Goal: Task Accomplishment & Management: Complete application form

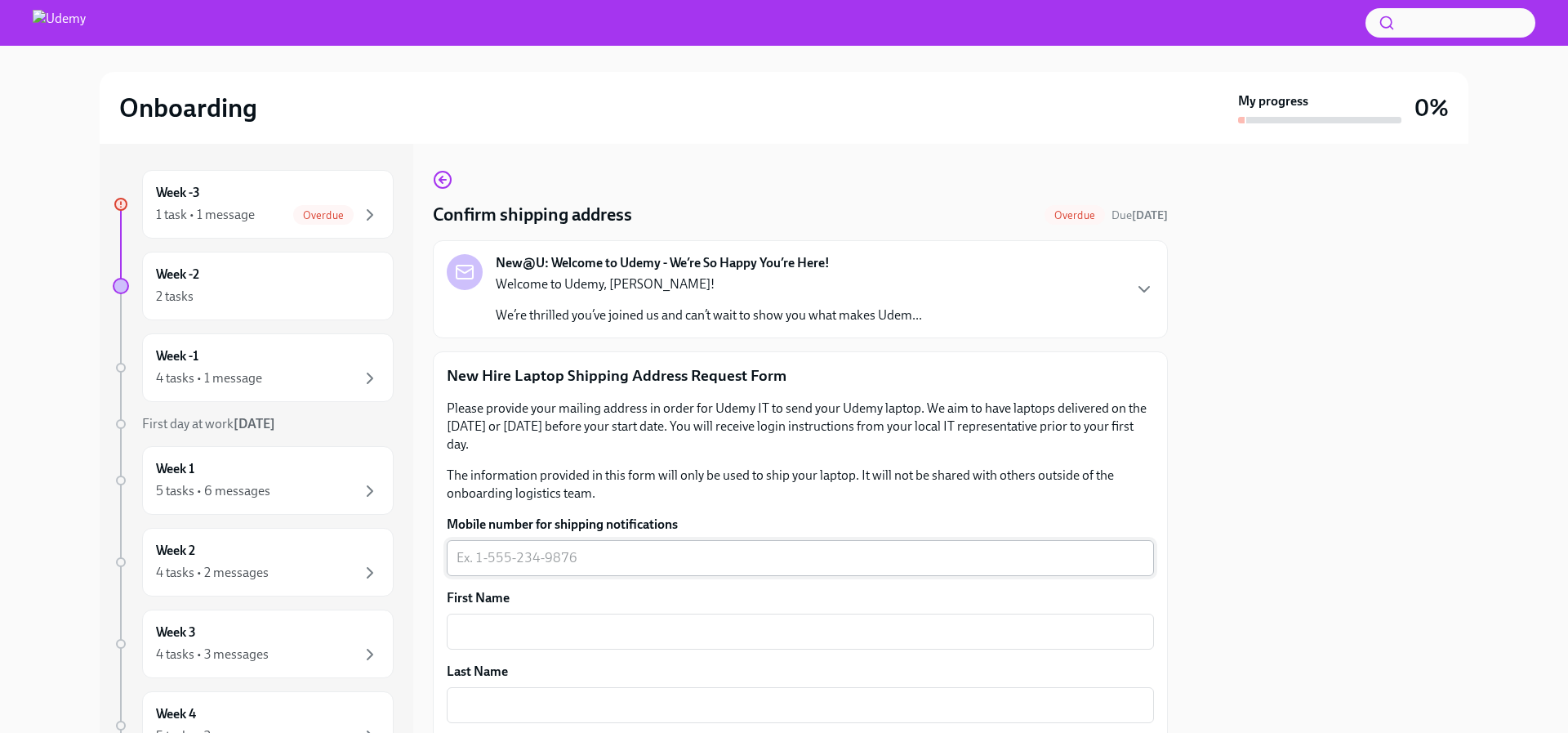
click at [626, 556] on textarea "Mobile number for shipping notifications" at bounding box center [800, 558] width 688 height 20
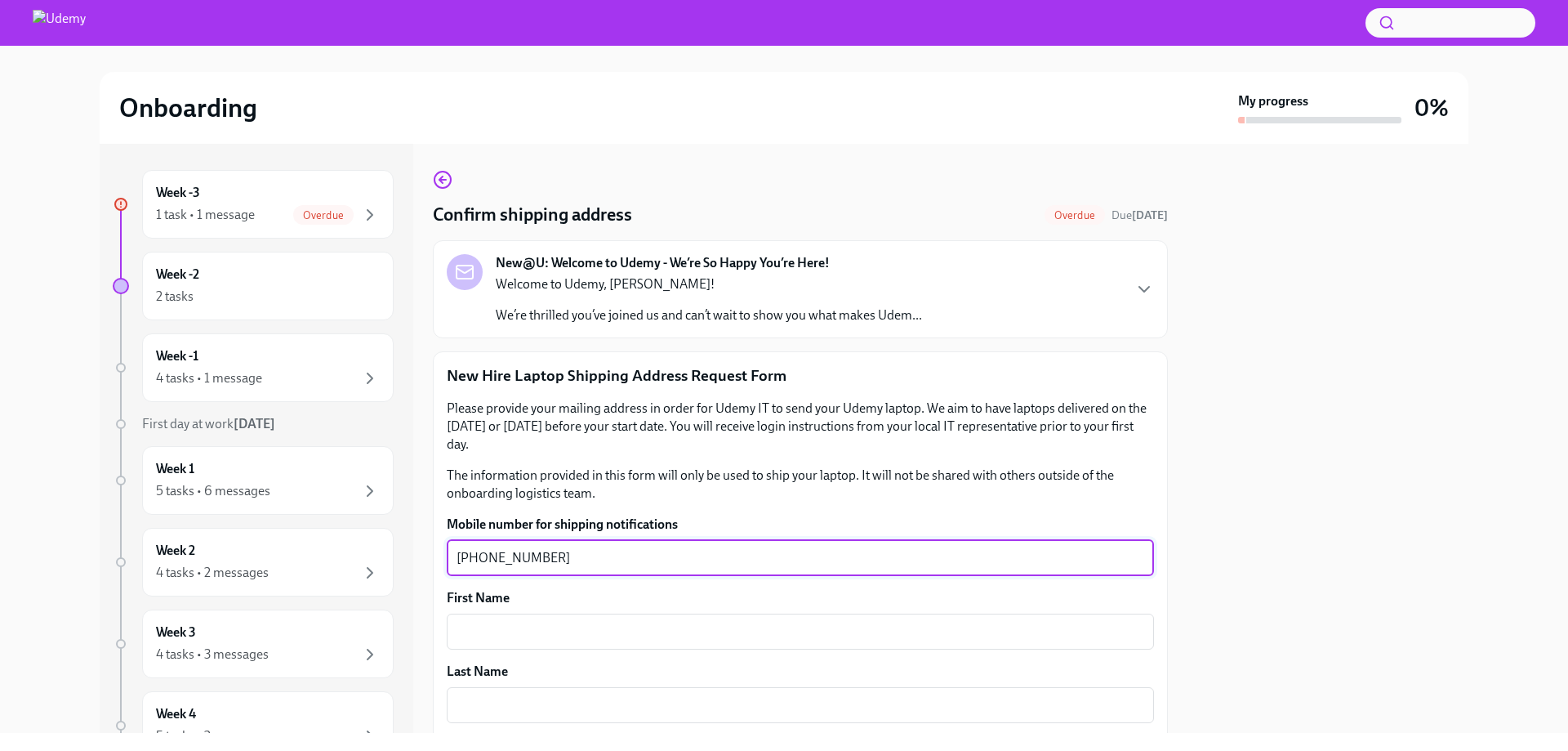
type textarea "1-415-613-3514"
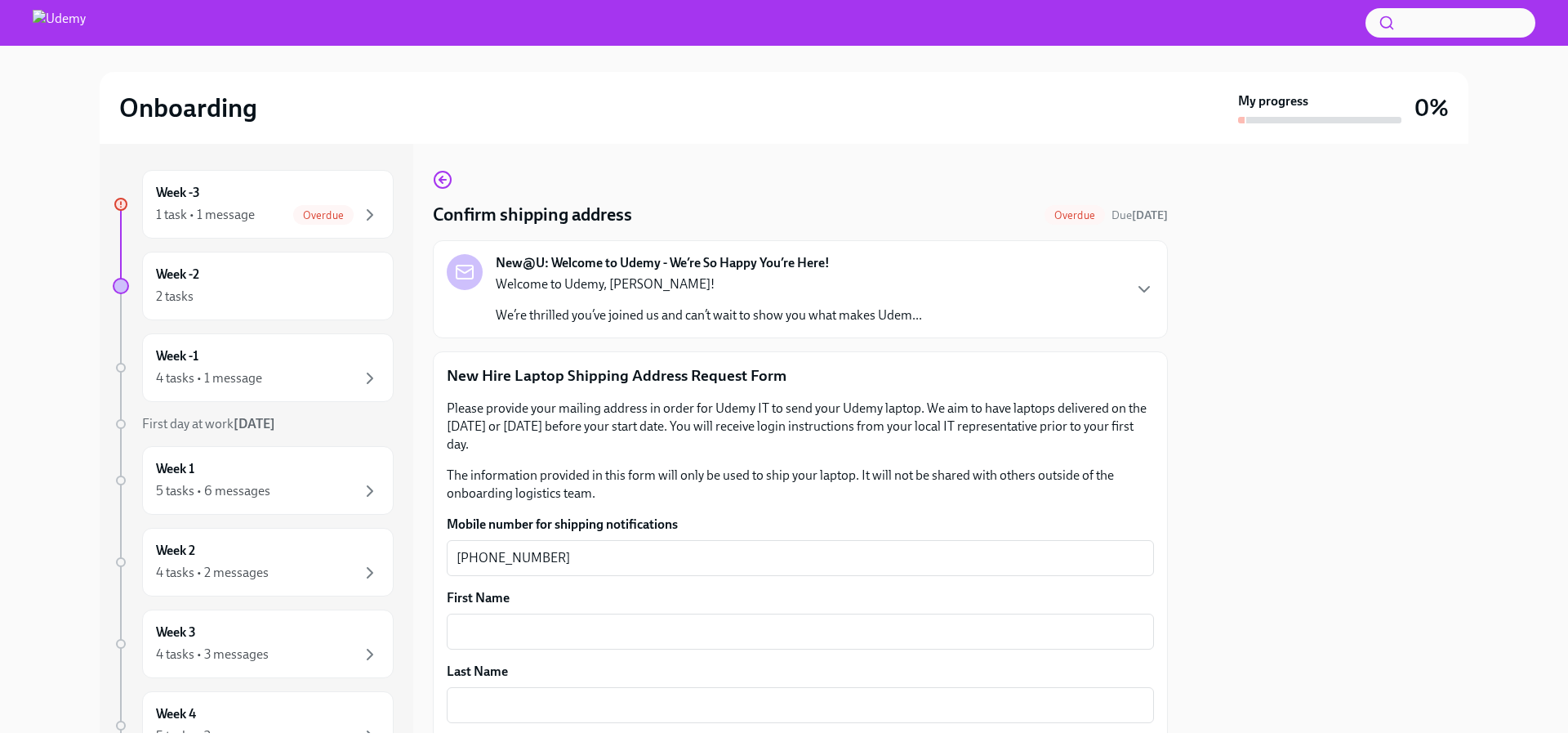
click at [827, 458] on div "Please provide your mailing address in order for Udemy IT to send your Udemy la…" at bounding box center [800, 451] width 708 height 103
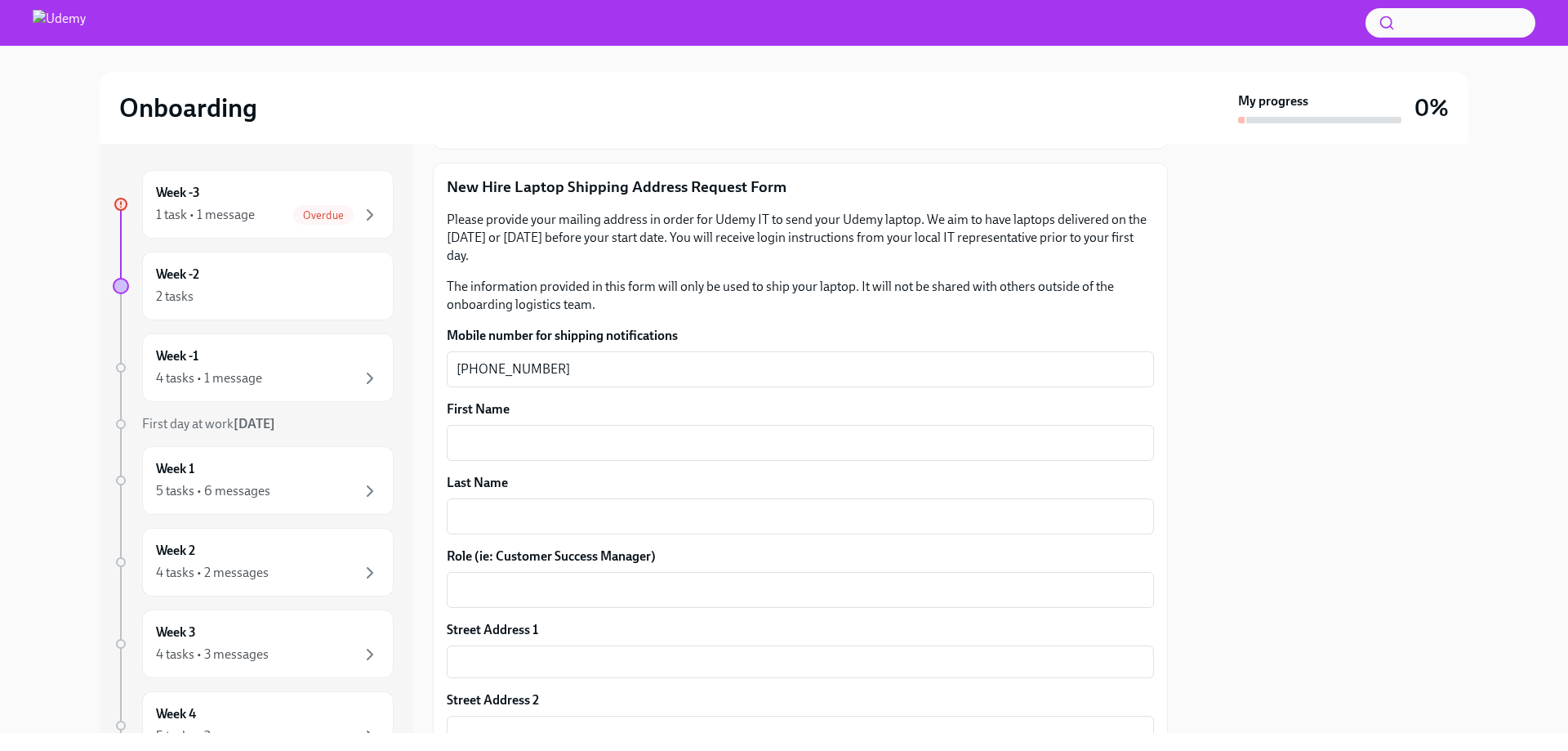
scroll to position [190, 0]
click at [726, 449] on textarea "First Name" at bounding box center [800, 442] width 688 height 20
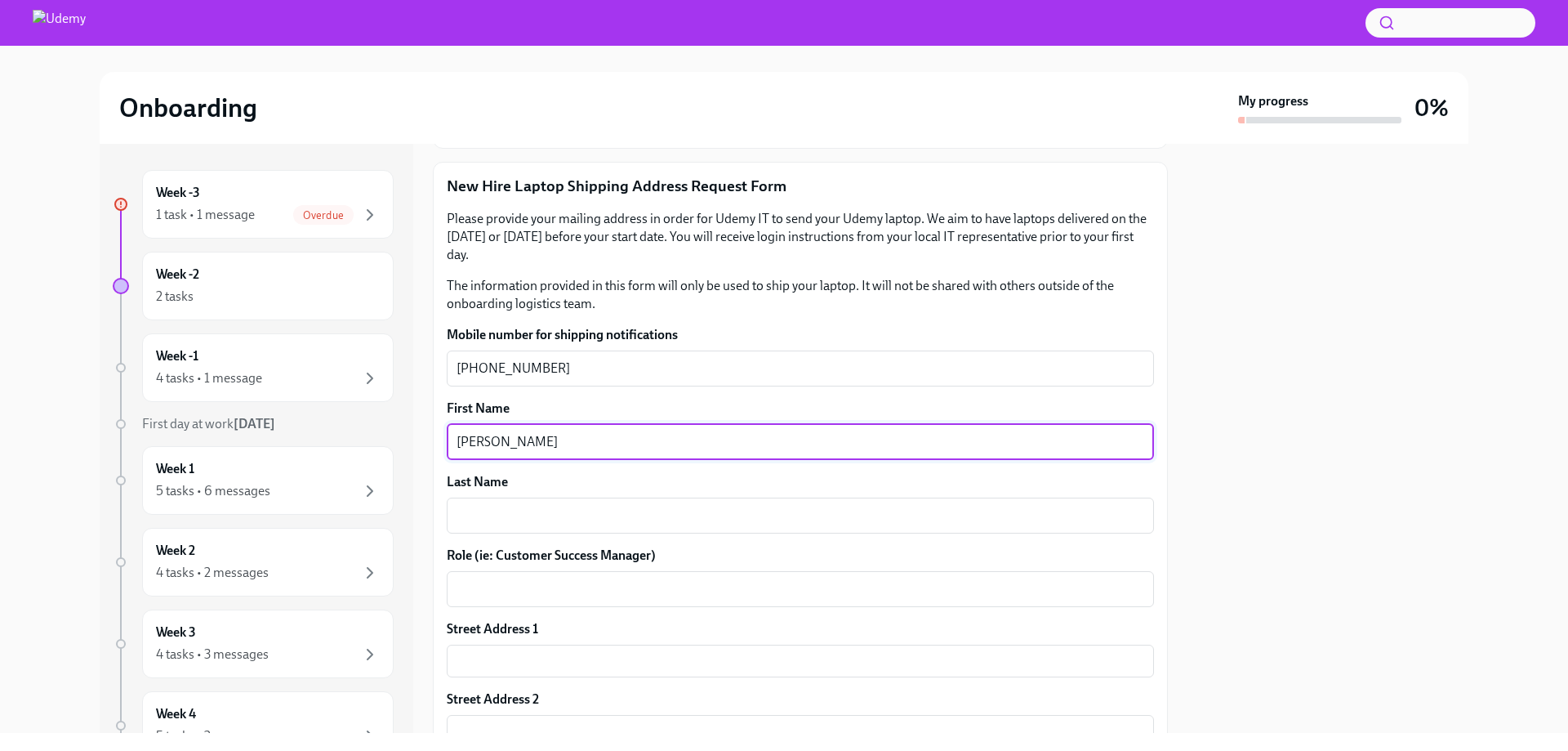
type textarea "James"
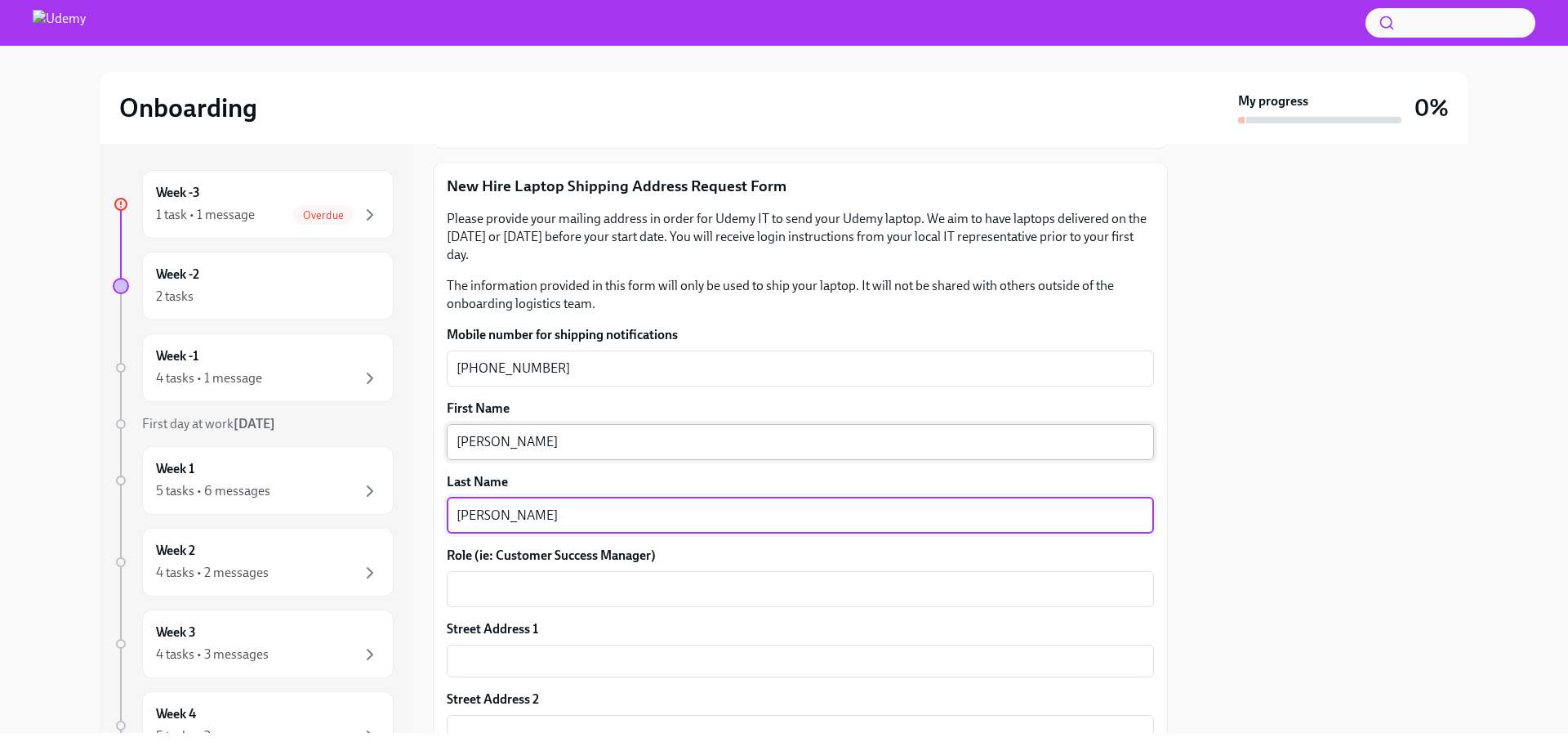
type textarea "Lee"
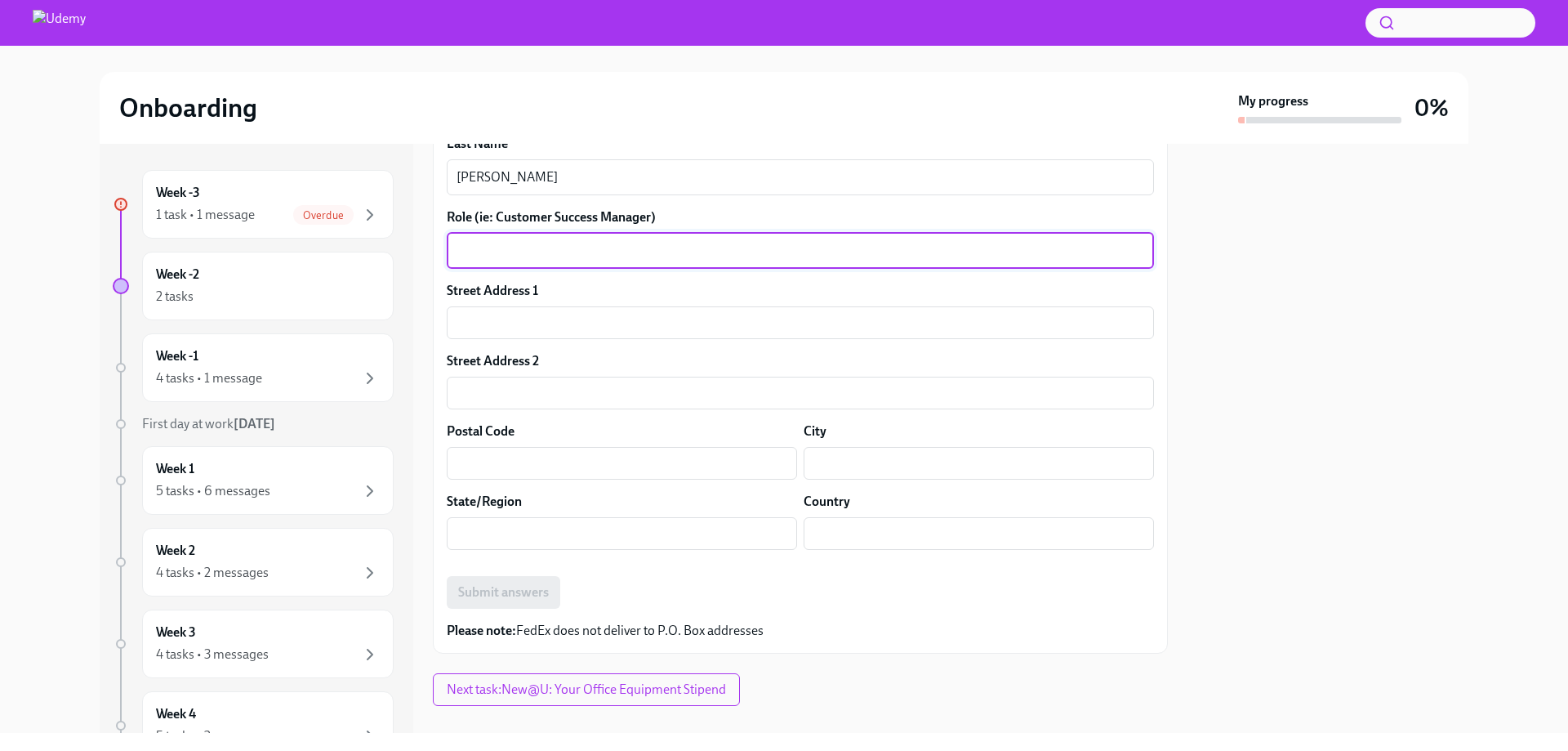
scroll to position [528, 0]
type textarea "Global Tax Director"
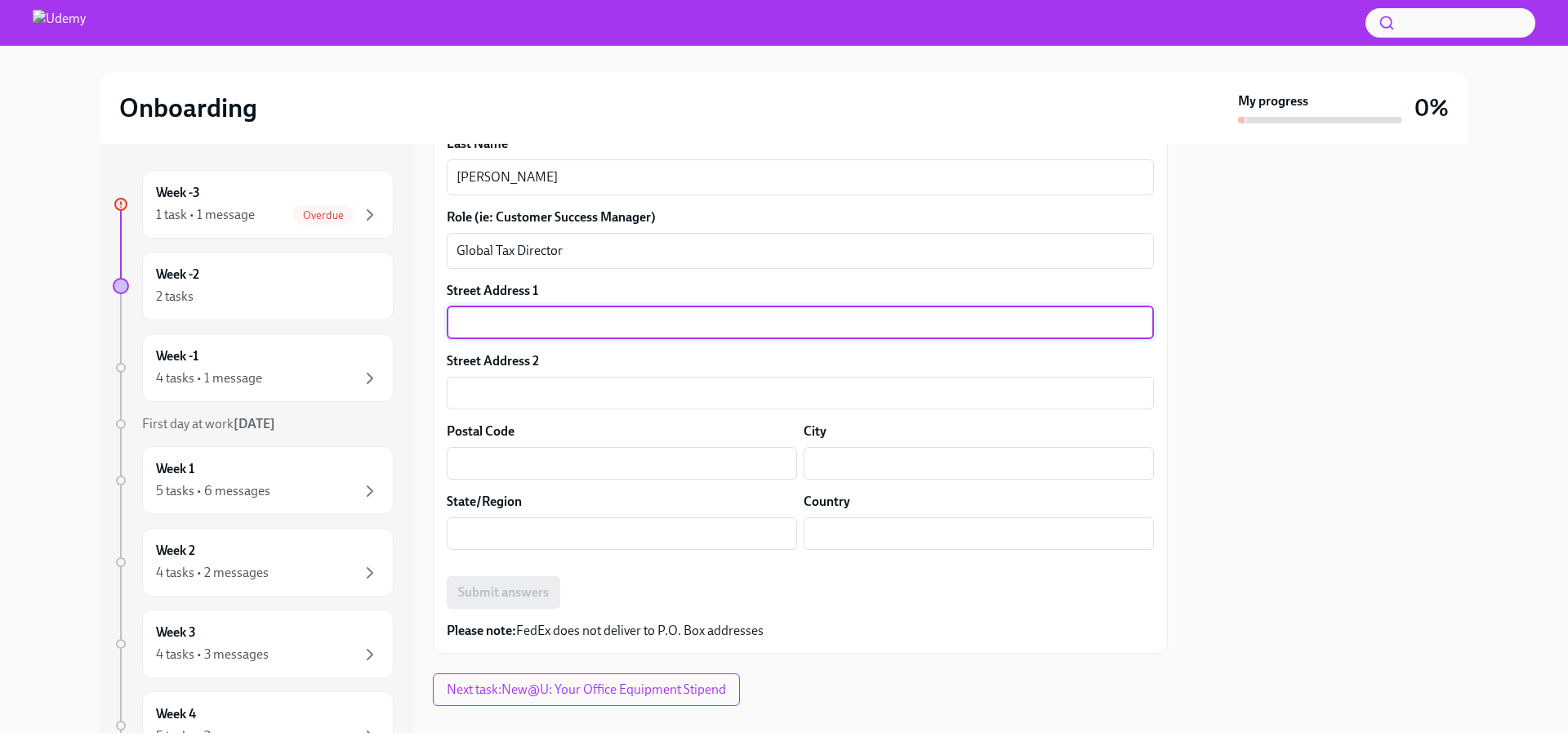
click at [748, 317] on input "text" at bounding box center [800, 323] width 708 height 32
type input "687 Modern Ice Dr."
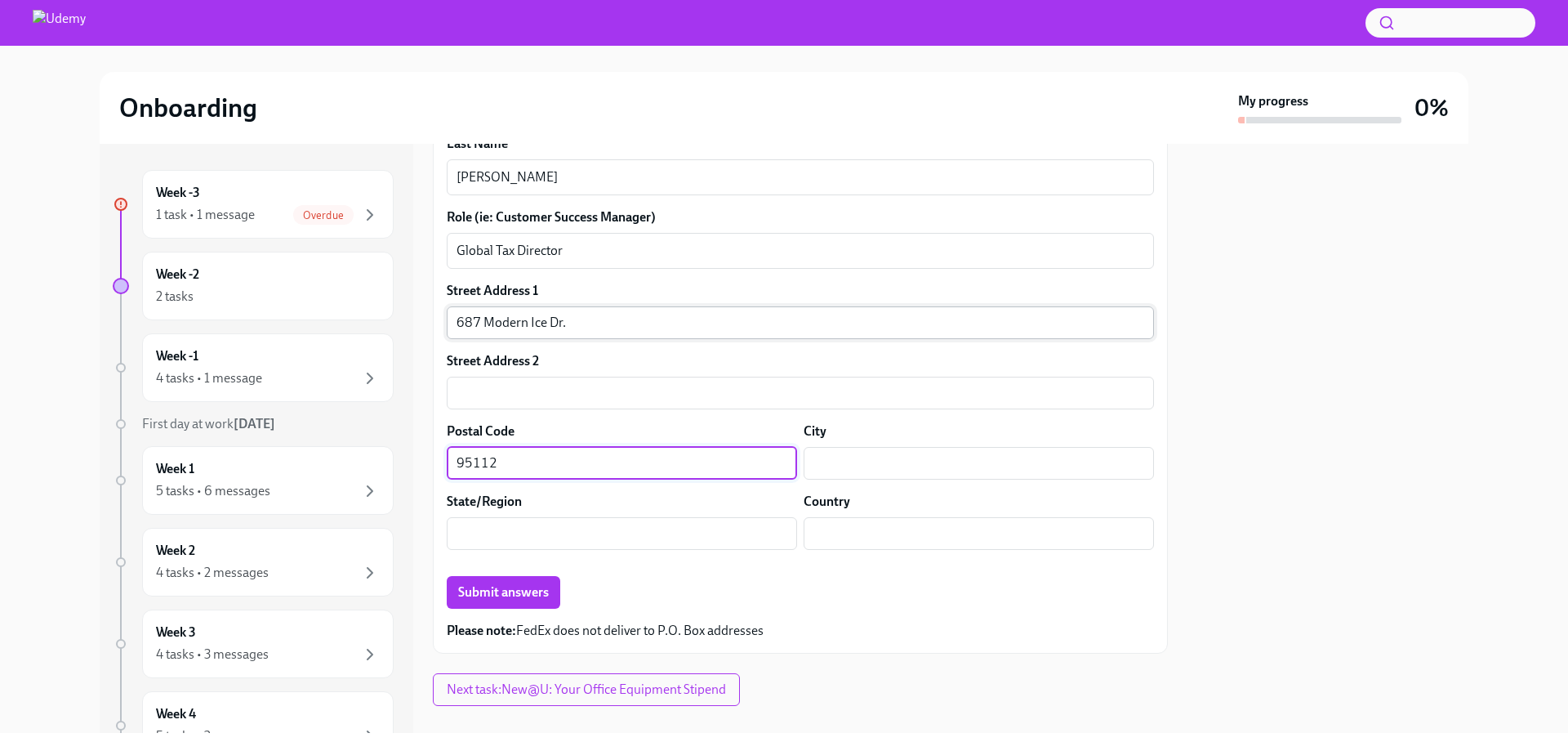
type input "95112"
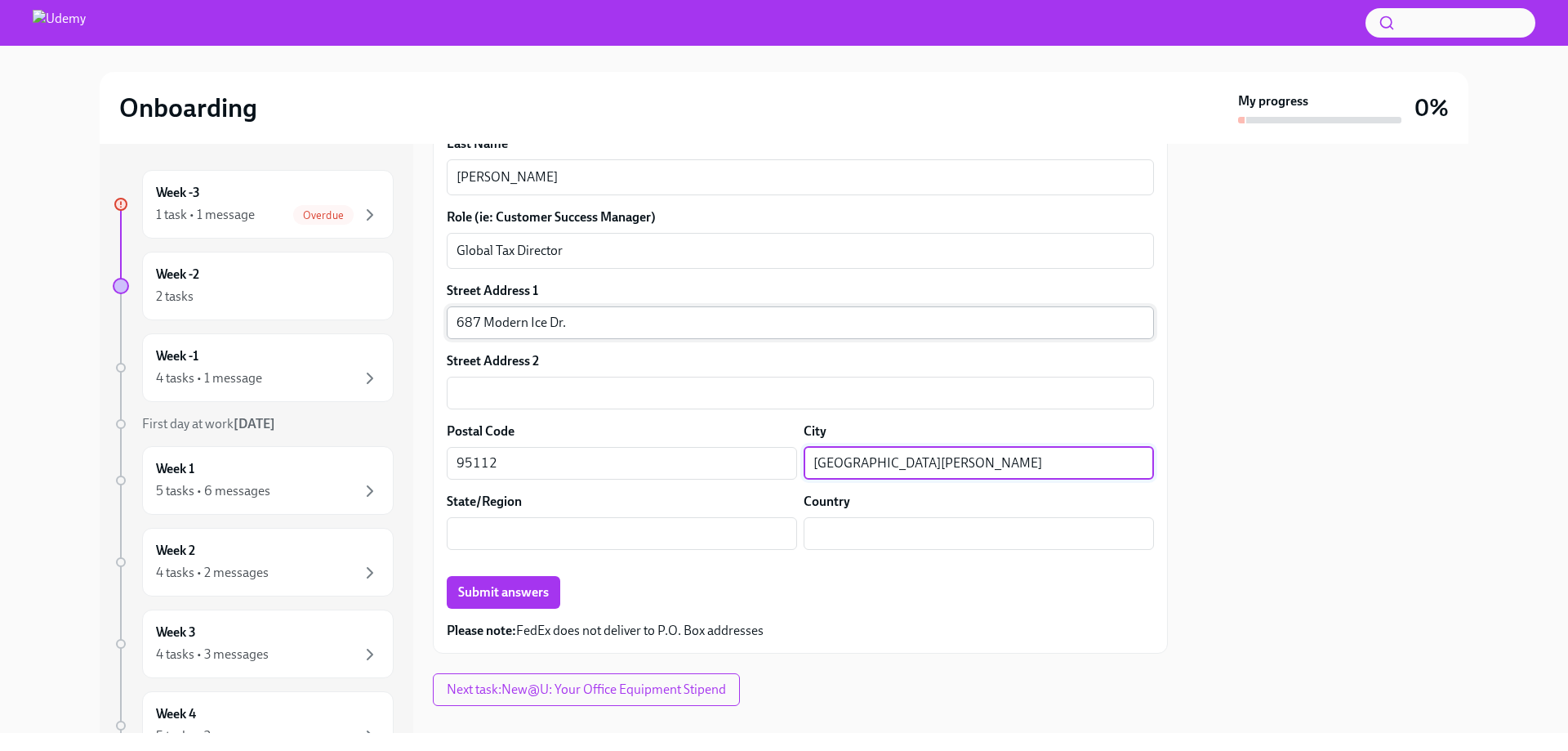
type input "San Jose"
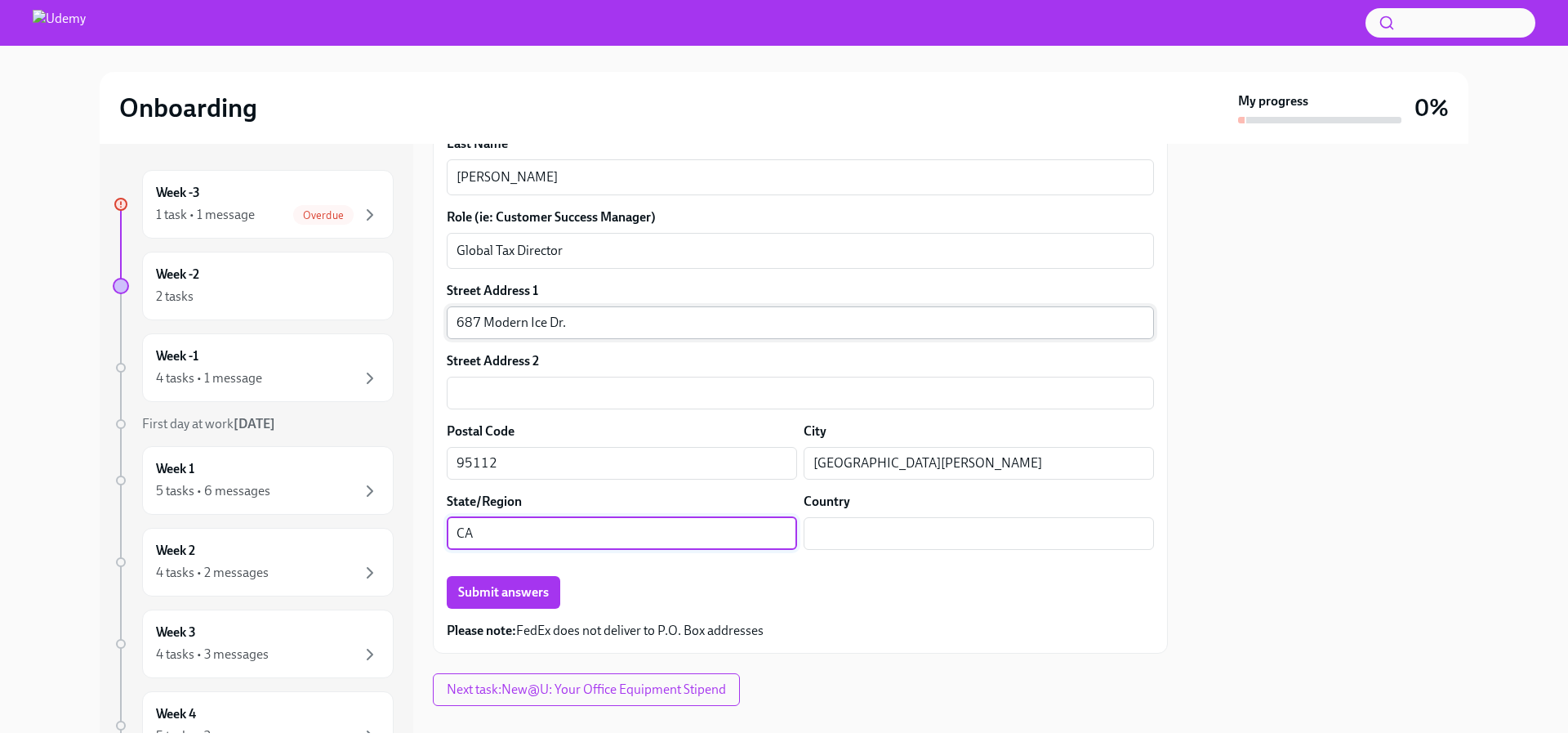
type input "CA"
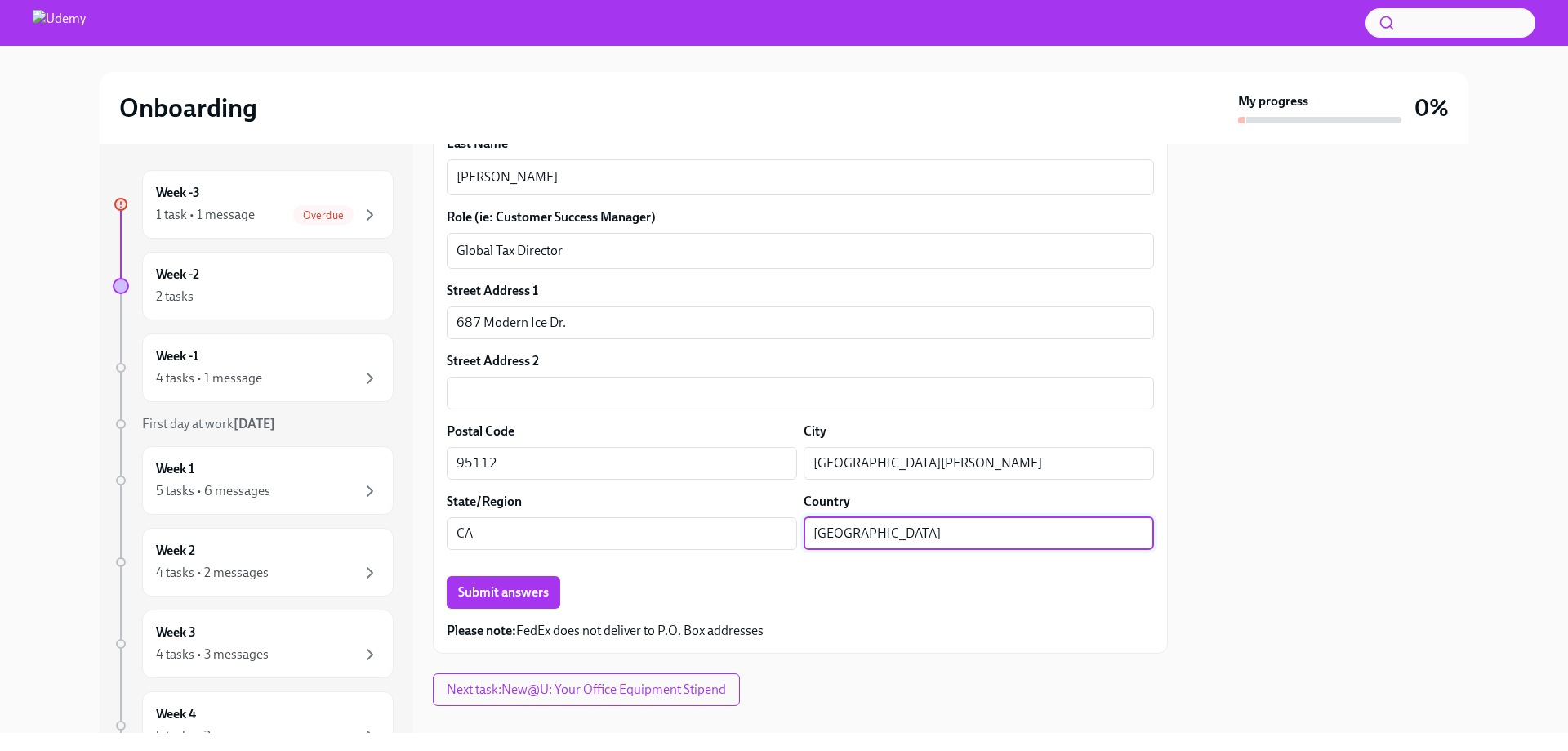
type input "United States"
click at [723, 604] on div "Submit answers" at bounding box center [800, 593] width 708 height 32
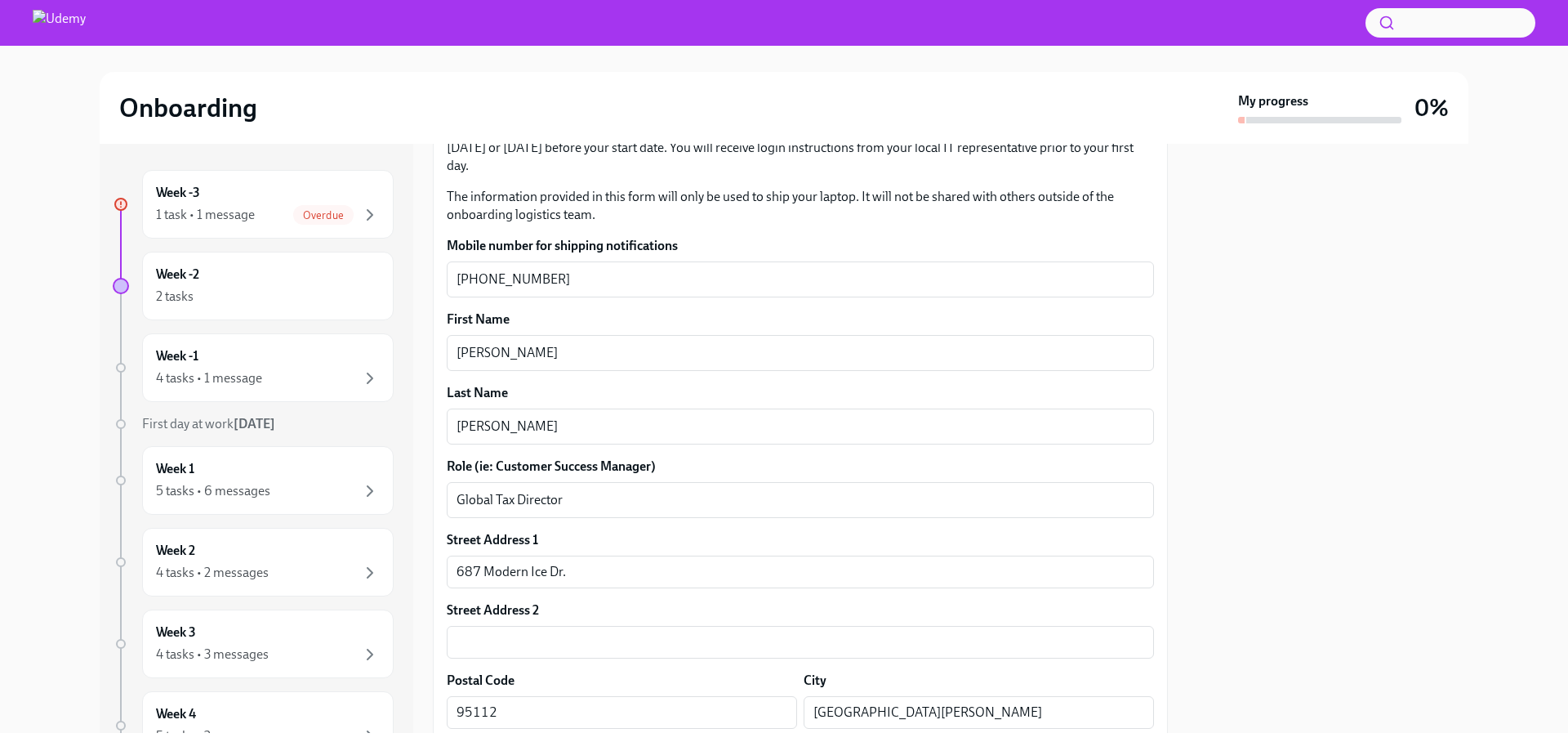
scroll to position [278, 0]
click at [887, 589] on div "Street Address 1 687 Modern Ice Dr. ​ Street Address 2 ​ Postal Code 95112 ​ Ci…" at bounding box center [800, 672] width 708 height 282
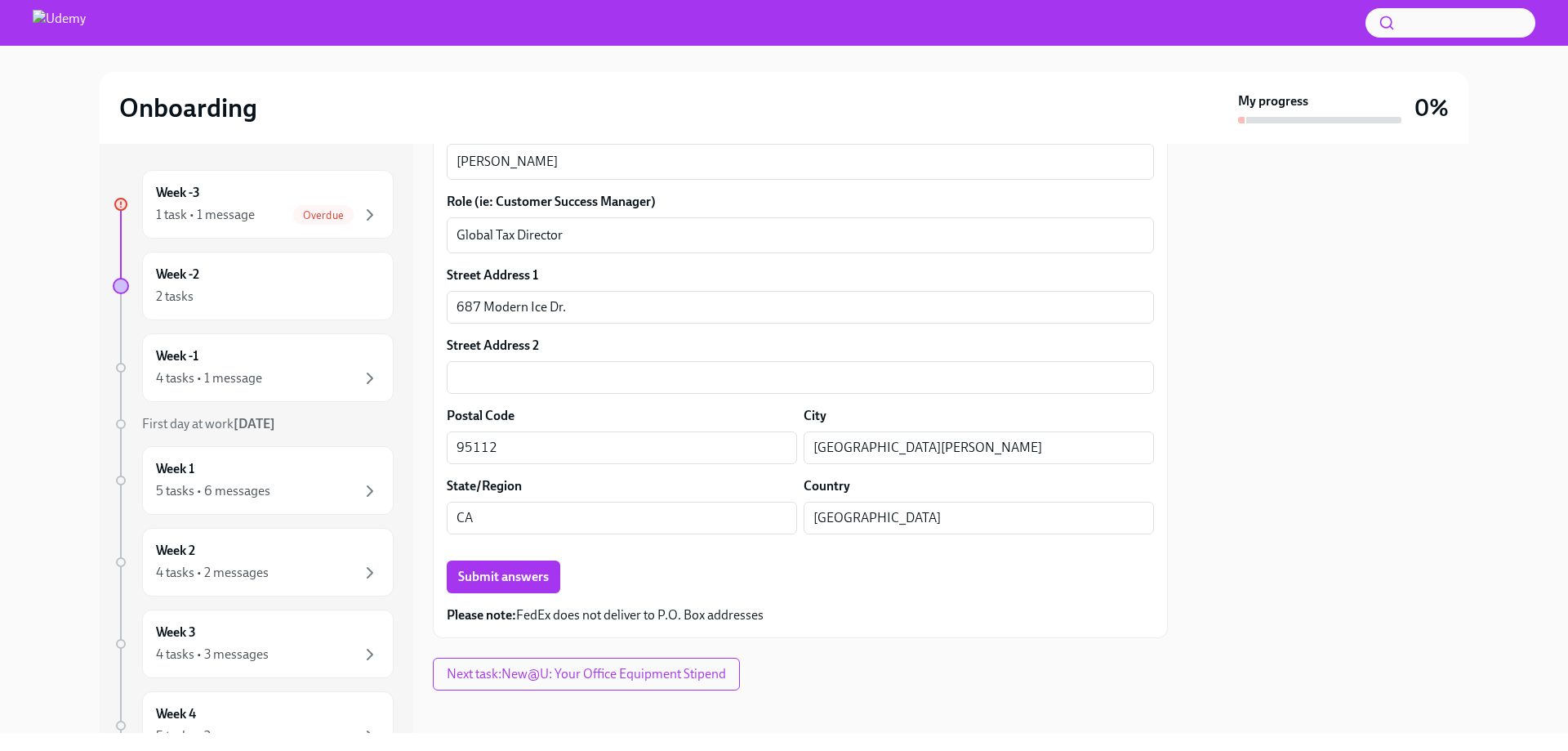
scroll to position [553, 0]
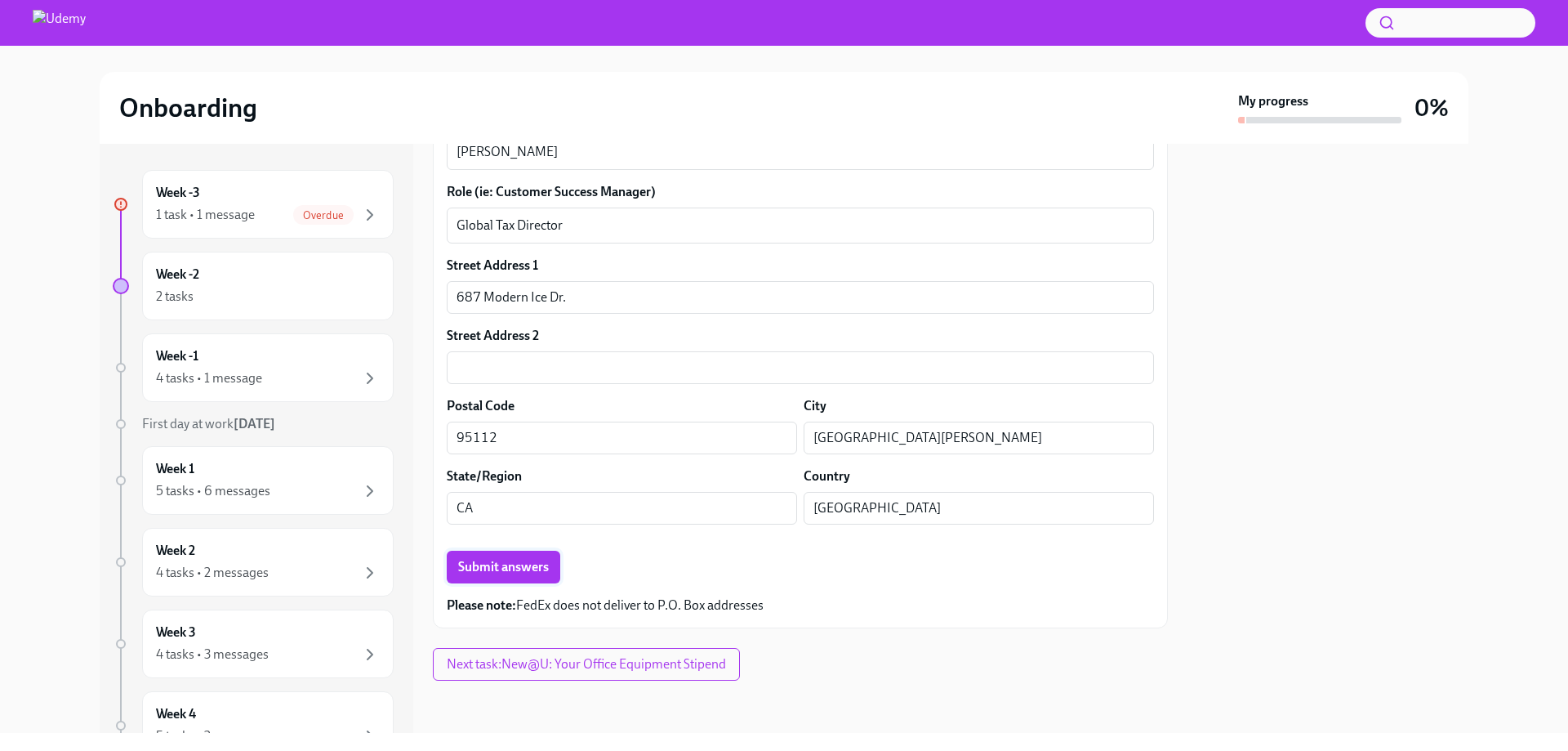
click at [520, 572] on span "Submit answers" at bounding box center [503, 567] width 91 height 16
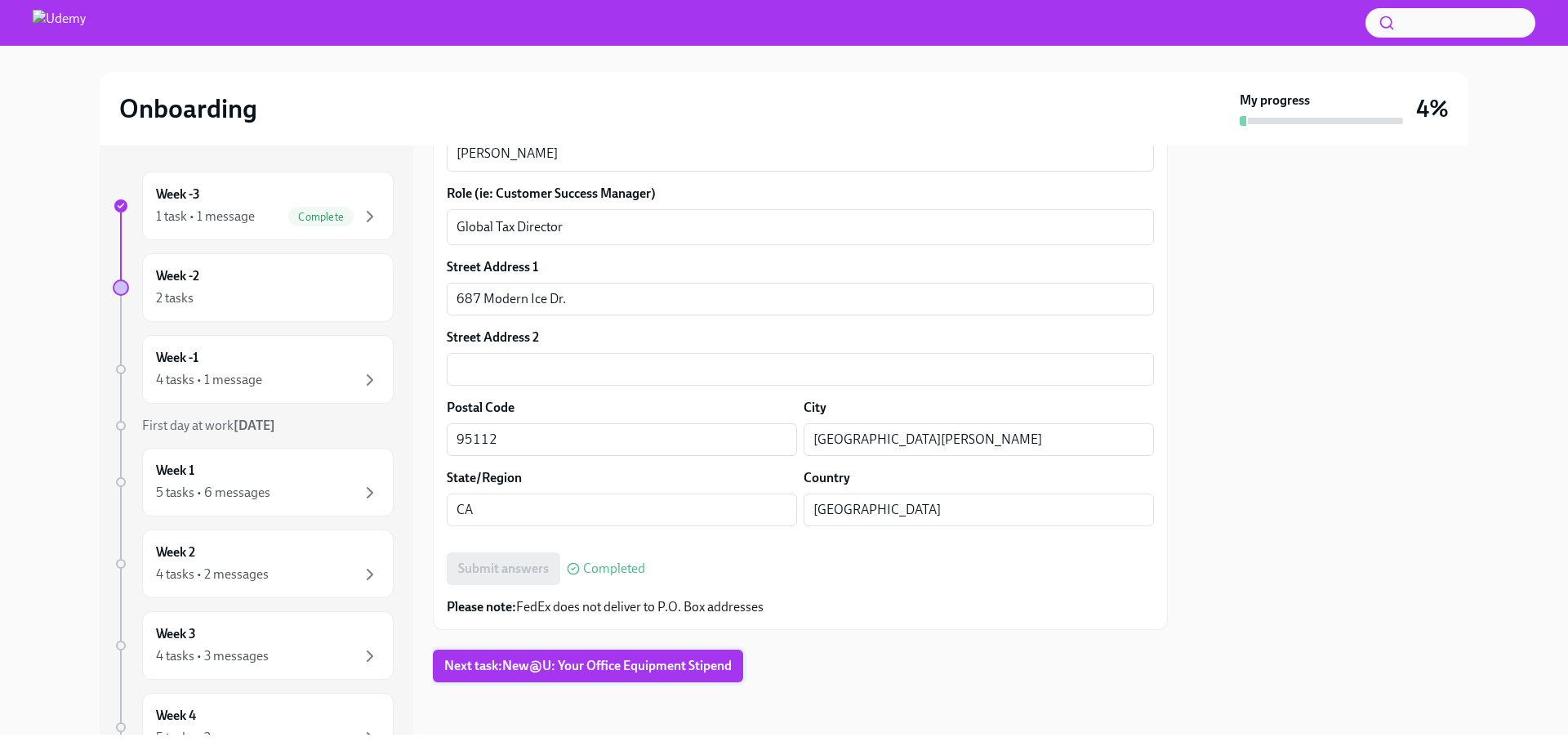
click at [656, 671] on span "Next task : New@U: Your Office Equipment Stipend" at bounding box center [588, 665] width 287 height 16
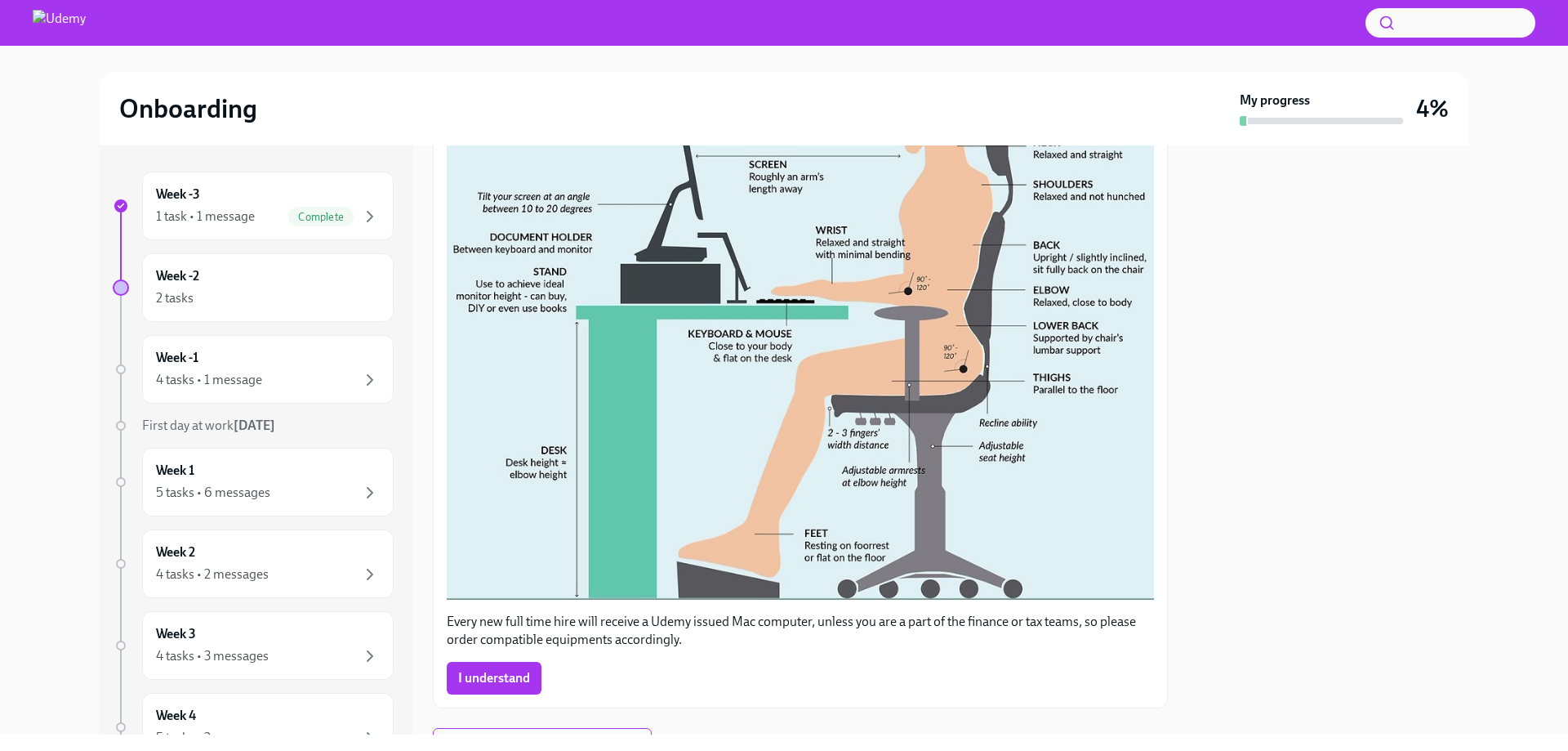
scroll to position [585, 0]
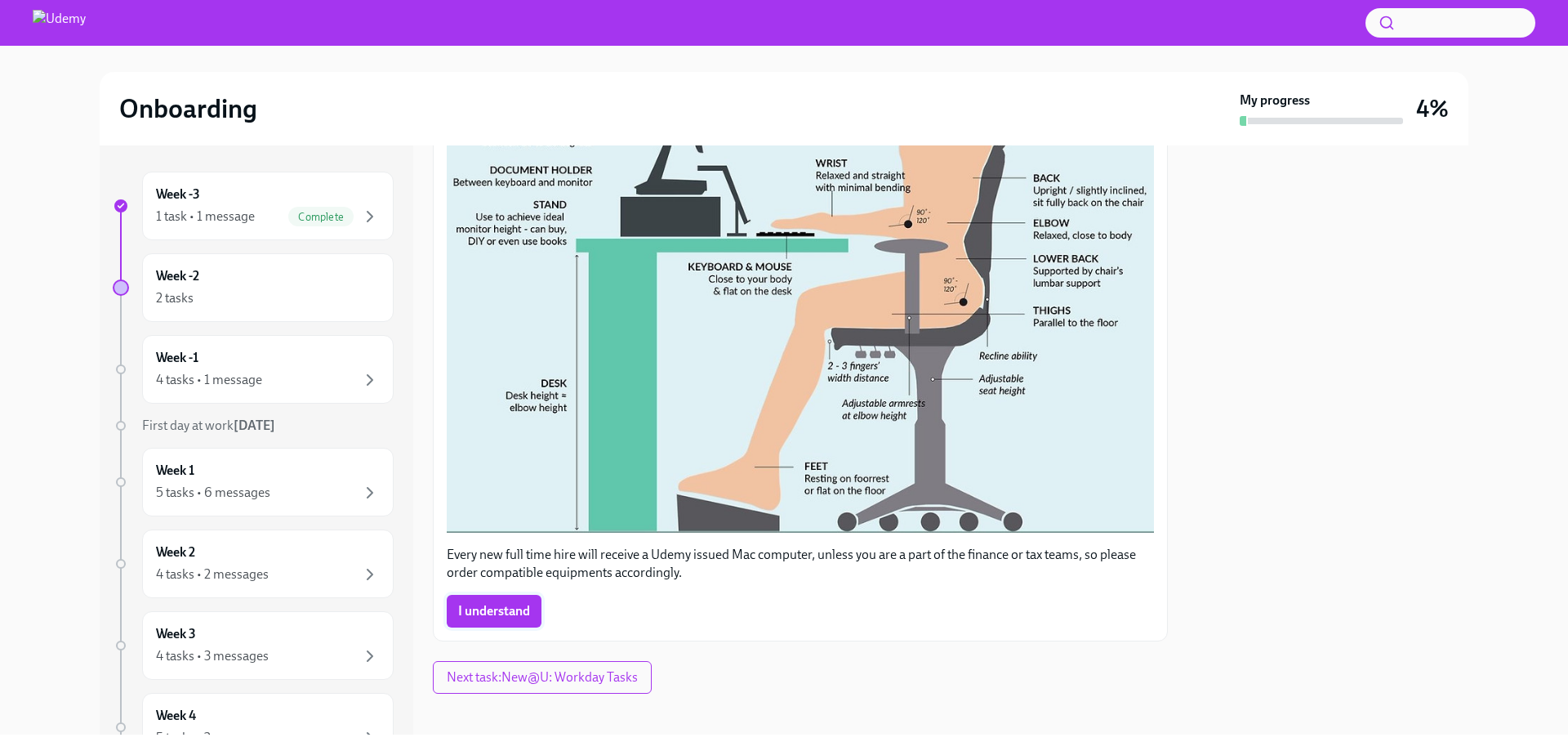
click at [509, 603] on span "I understand" at bounding box center [493, 611] width 72 height 16
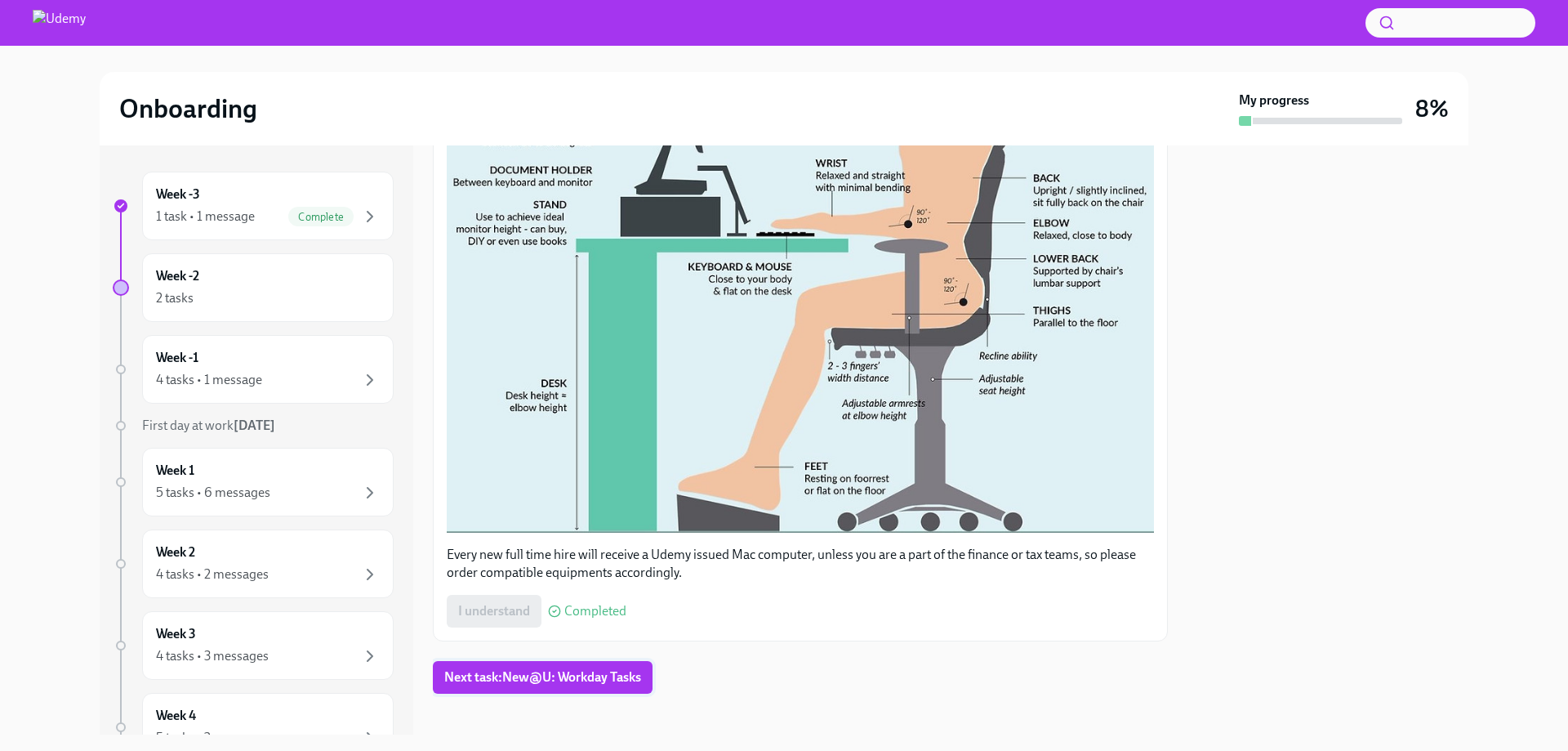
click at [590, 674] on button "Next task : New@U: Workday Tasks" at bounding box center [543, 678] width 219 height 32
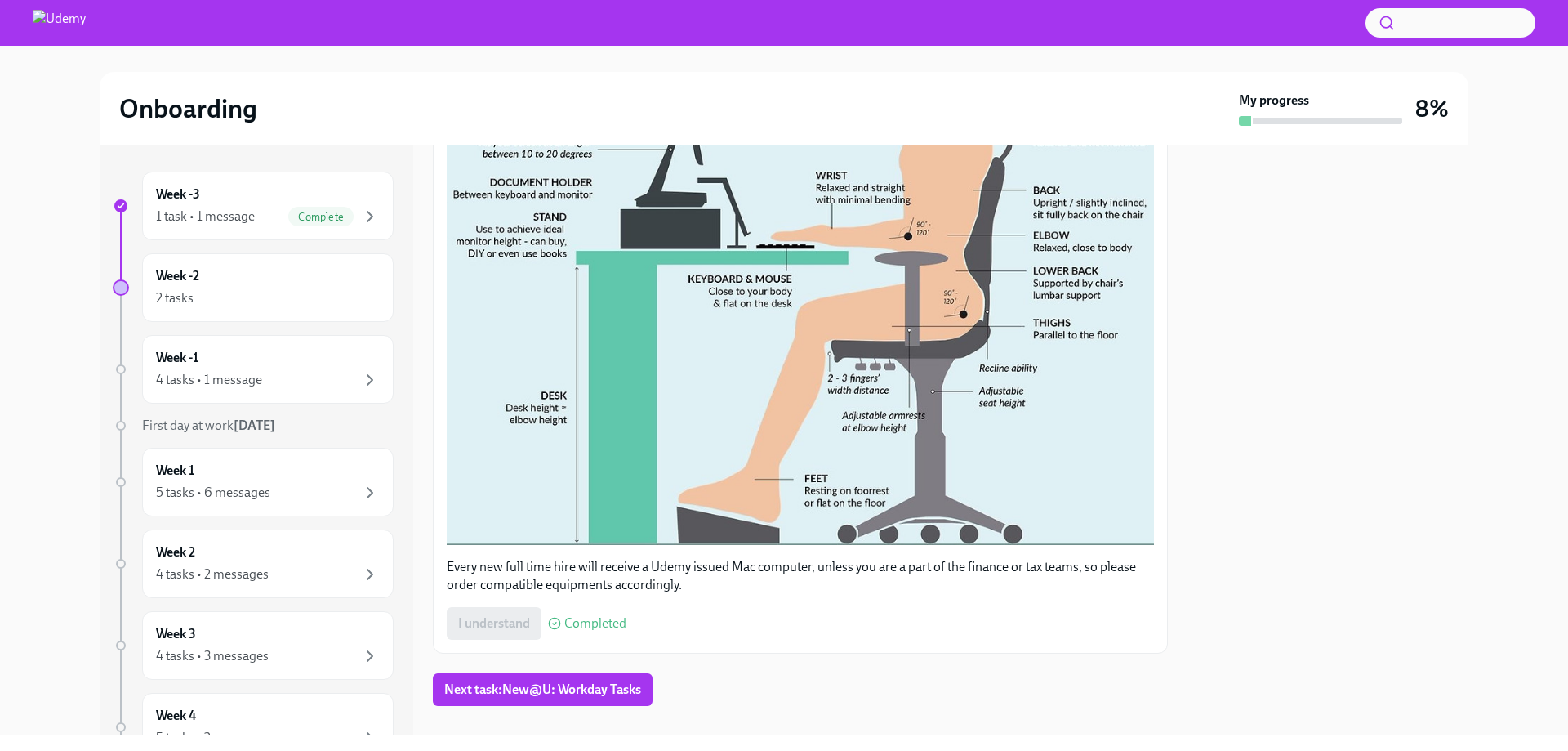
scroll to position [585, 0]
